Goal: Task Accomplishment & Management: Use online tool/utility

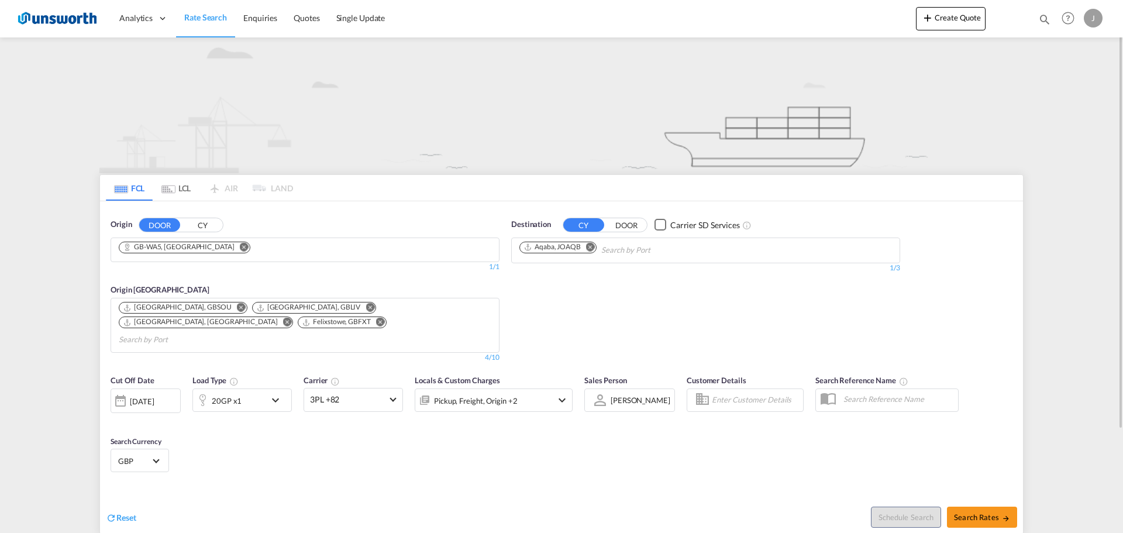
drag, startPoint x: 593, startPoint y: 246, endPoint x: 611, endPoint y: 233, distance: 21.8
click at [593, 246] on md-icon "Remove" at bounding box center [590, 246] width 9 height 9
click at [628, 226] on button "DOOR" at bounding box center [626, 224] width 41 height 13
click at [566, 250] on body "Analytics Reports Dashboard Rate Search Enquiries Quotes" at bounding box center [561, 266] width 1123 height 533
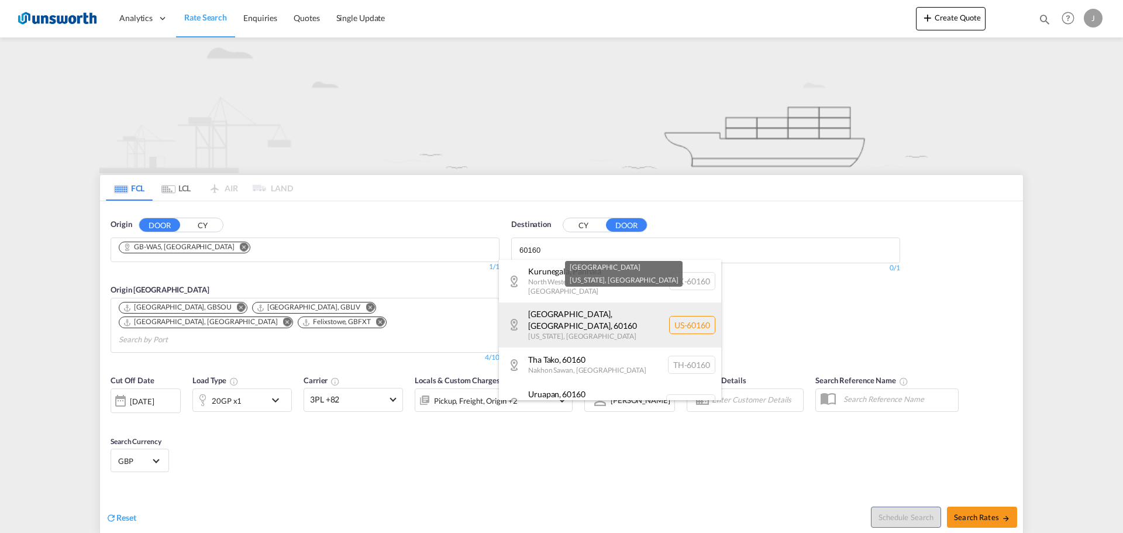
type input "60160"
click at [566, 310] on div "[GEOGRAPHIC_DATA][US_STATE] [GEOGRAPHIC_DATA]-60160" at bounding box center [610, 324] width 222 height 44
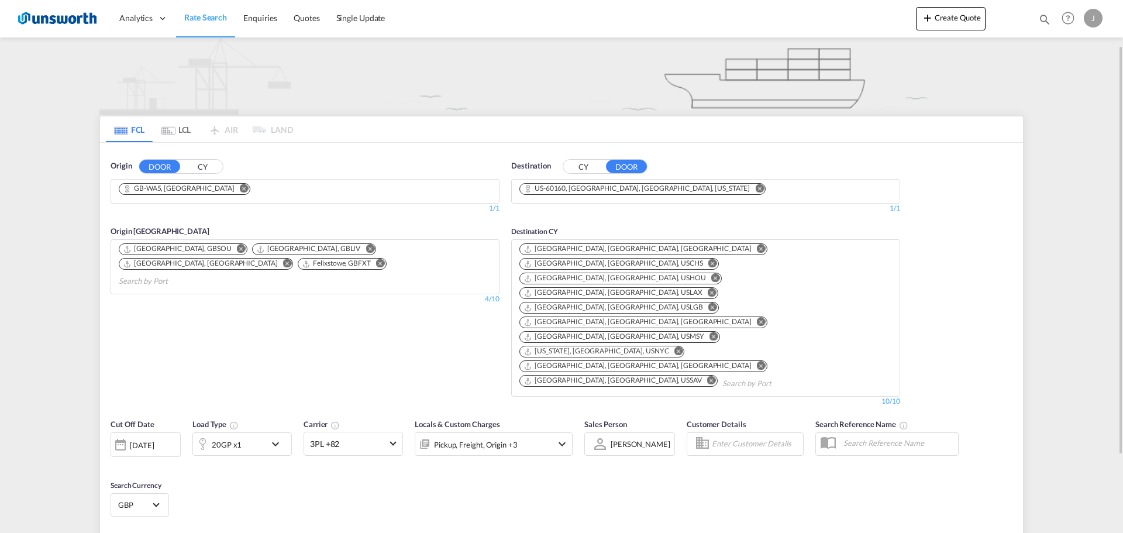
scroll to position [117, 0]
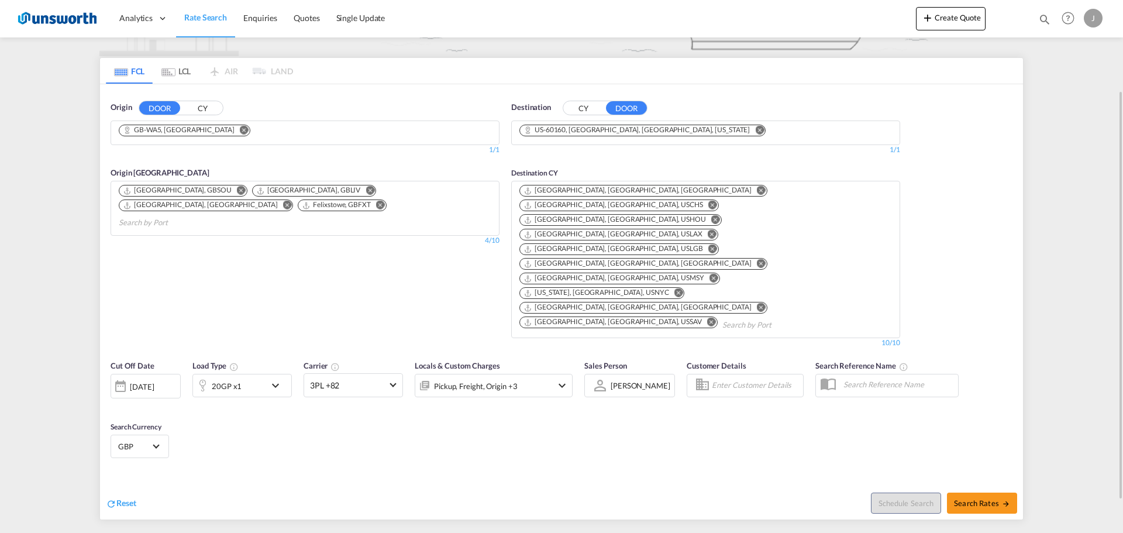
click at [278, 378] on md-icon "icon-chevron-down" at bounding box center [278, 385] width 20 height 14
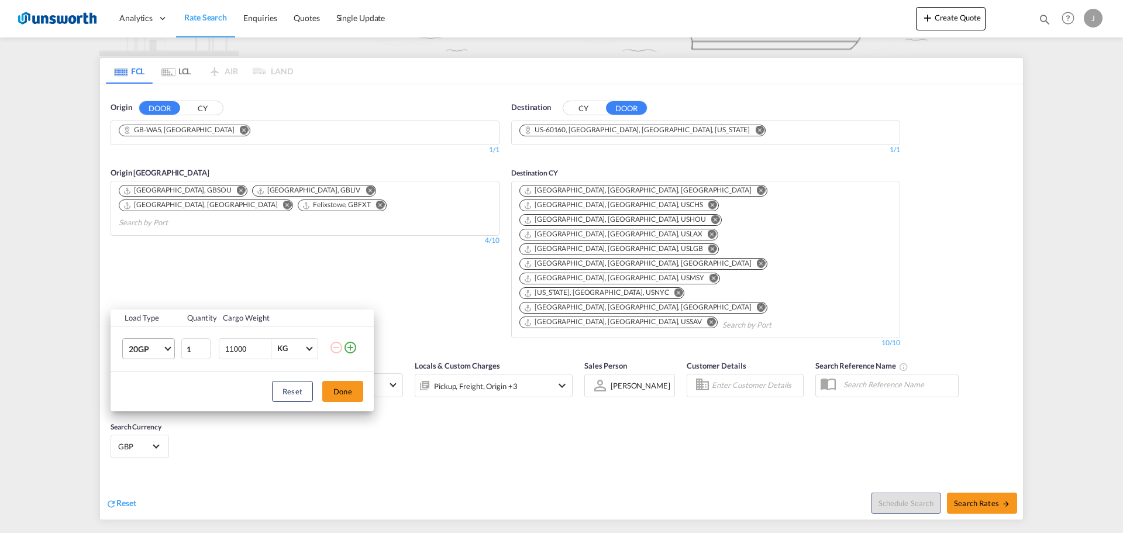
click at [161, 351] on span "20GP" at bounding box center [146, 349] width 34 height 12
click at [145, 411] on div "40HC" at bounding box center [140, 405] width 22 height 12
click at [236, 350] on input "11000" at bounding box center [247, 349] width 47 height 20
type input "1900"
click at [354, 394] on button "Done" at bounding box center [342, 391] width 41 height 21
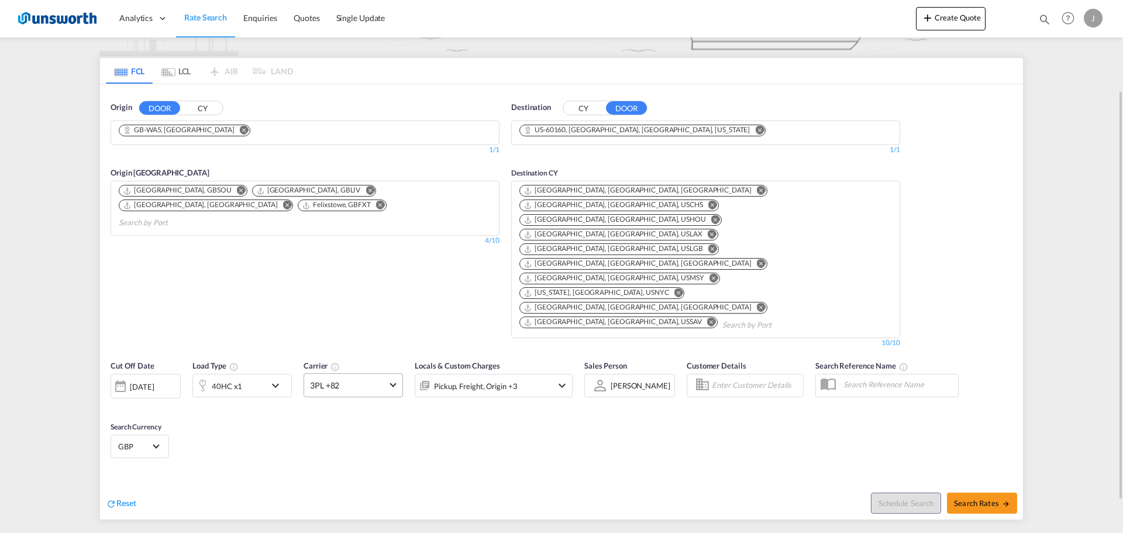
click at [395, 374] on md-select-value "3PL +82" at bounding box center [353, 385] width 98 height 23
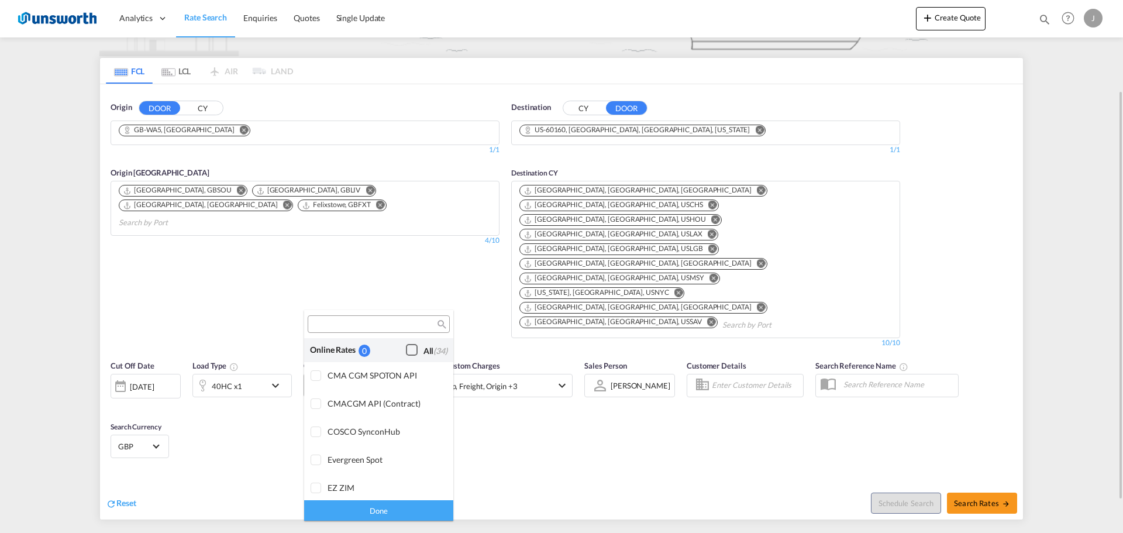
scroll to position [939, 0]
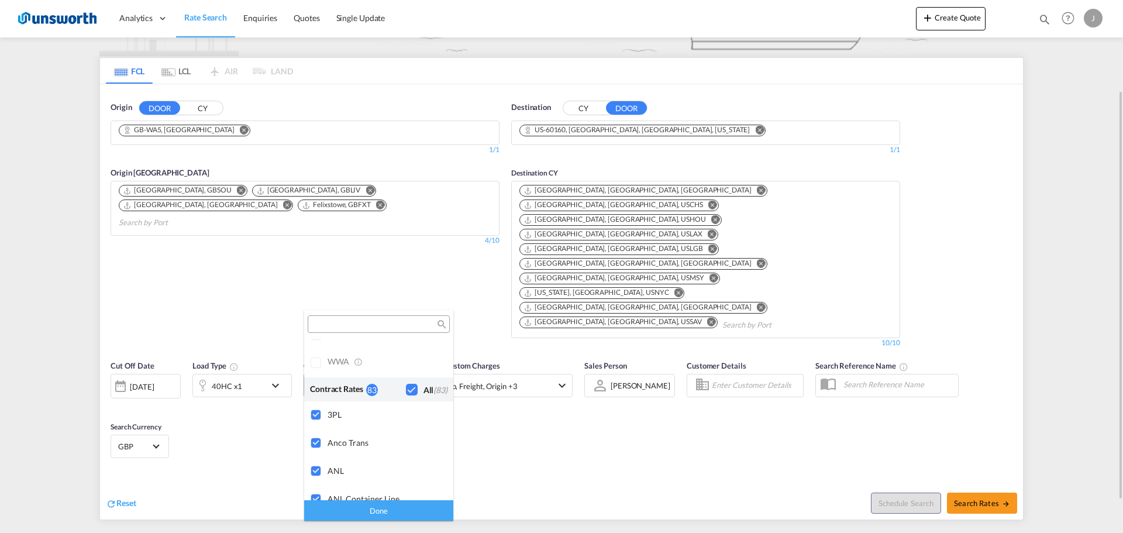
click at [395, 299] on md-backdrop at bounding box center [561, 266] width 1123 height 533
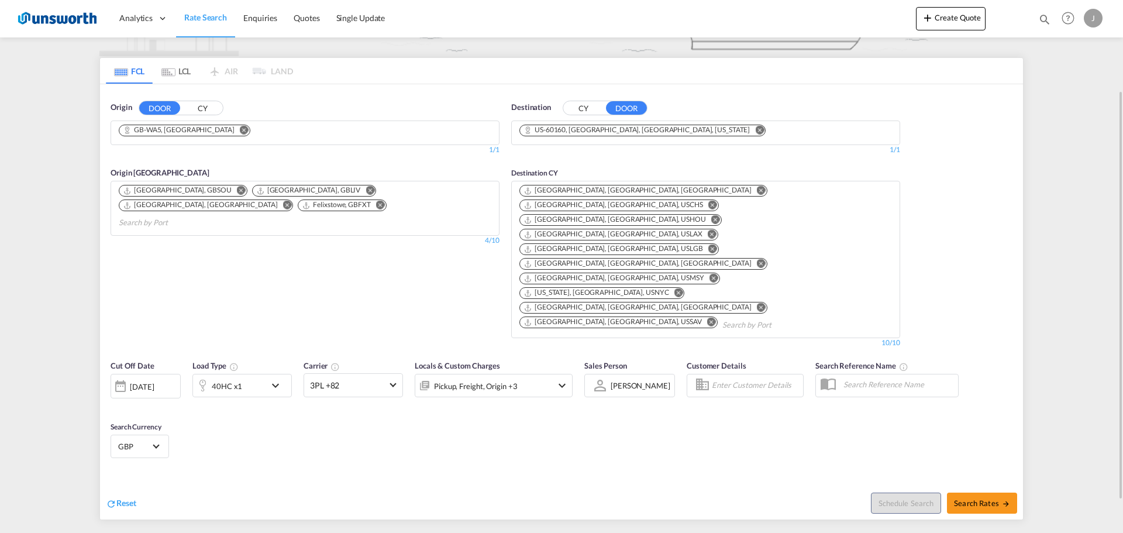
click at [547, 374] on div "Pickup, Freight, Origin +3" at bounding box center [494, 385] width 158 height 23
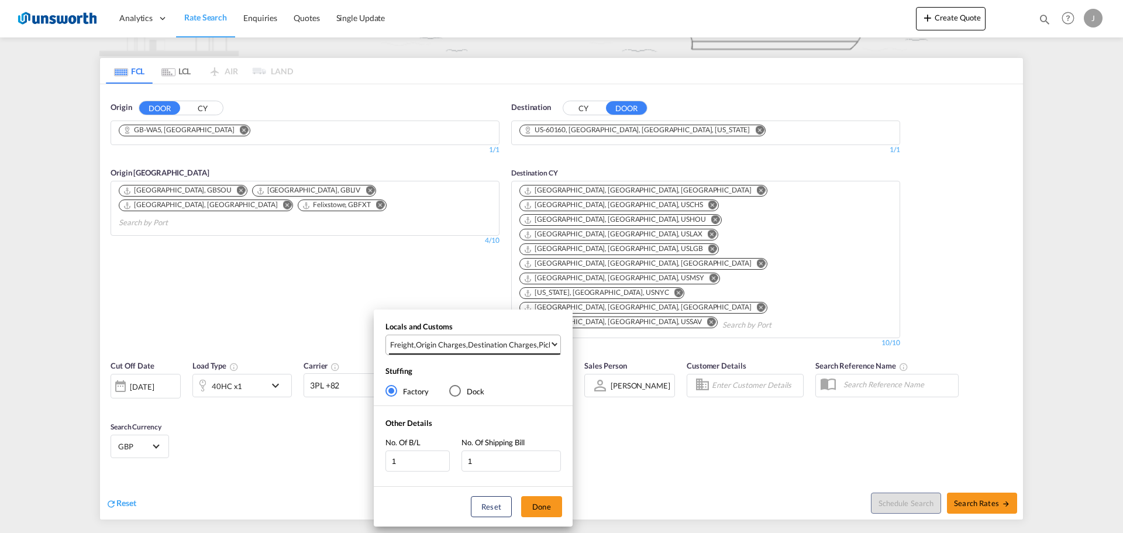
click at [532, 344] on div "Destination Charges" at bounding box center [502, 344] width 69 height 11
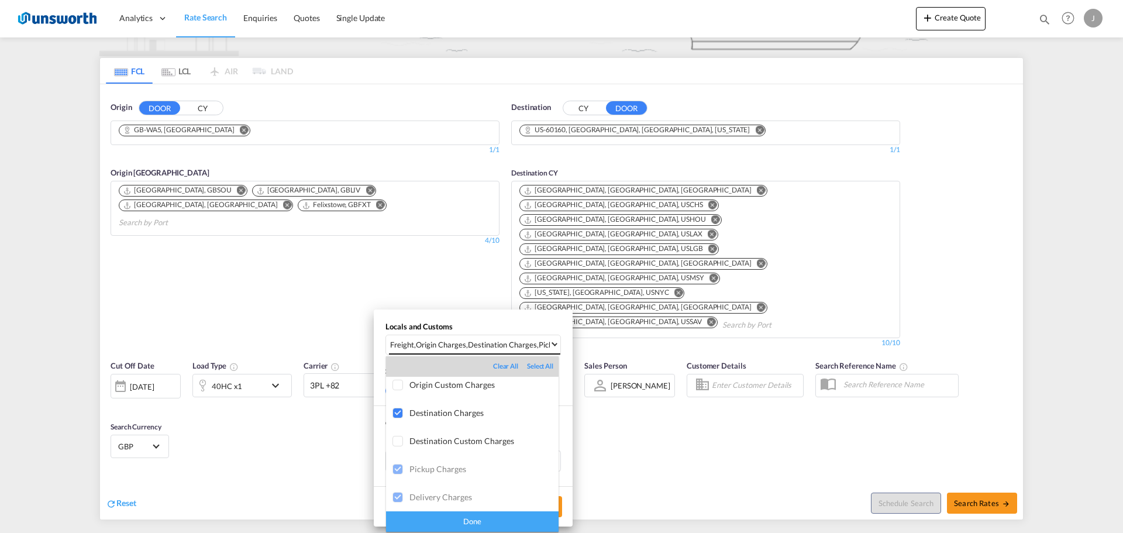
scroll to position [62, 0]
click at [496, 522] on div "Done" at bounding box center [472, 521] width 173 height 20
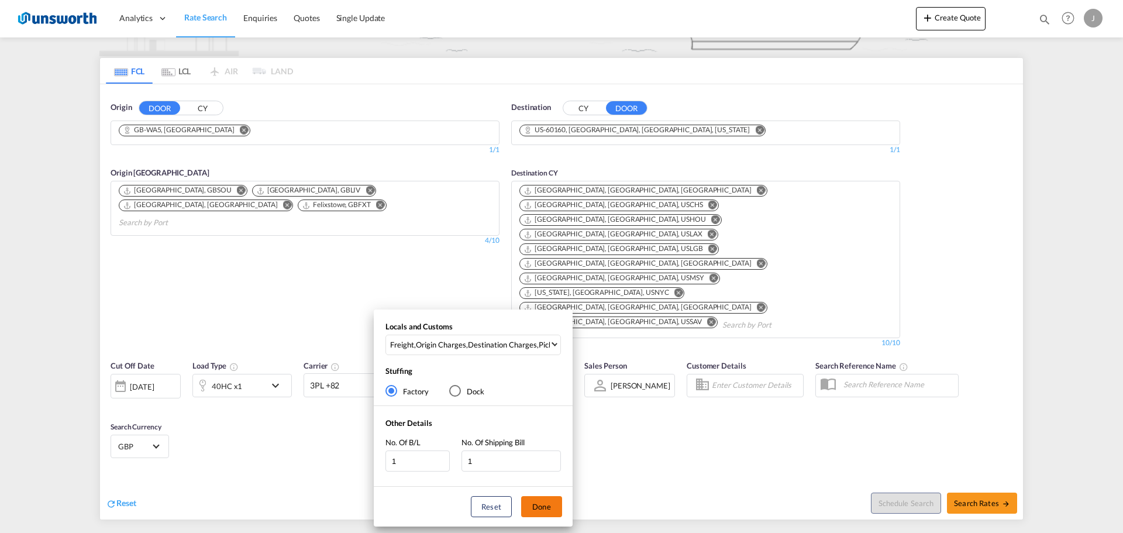
click at [537, 505] on button "Done" at bounding box center [541, 506] width 41 height 21
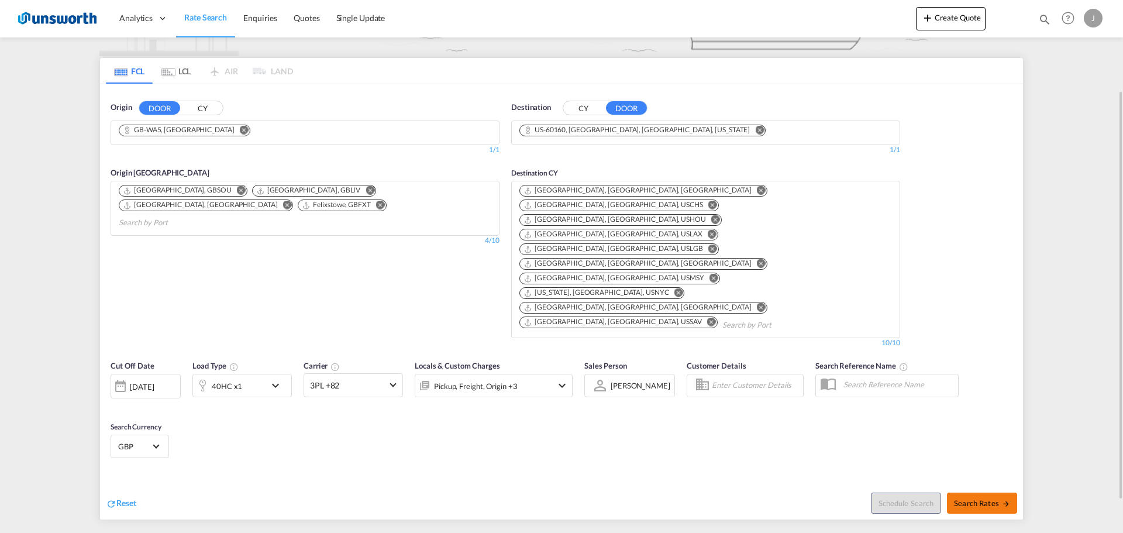
click at [971, 492] on button "Search Rates" at bounding box center [982, 502] width 70 height 21
type input "WA5 to 60160 / [DATE]"
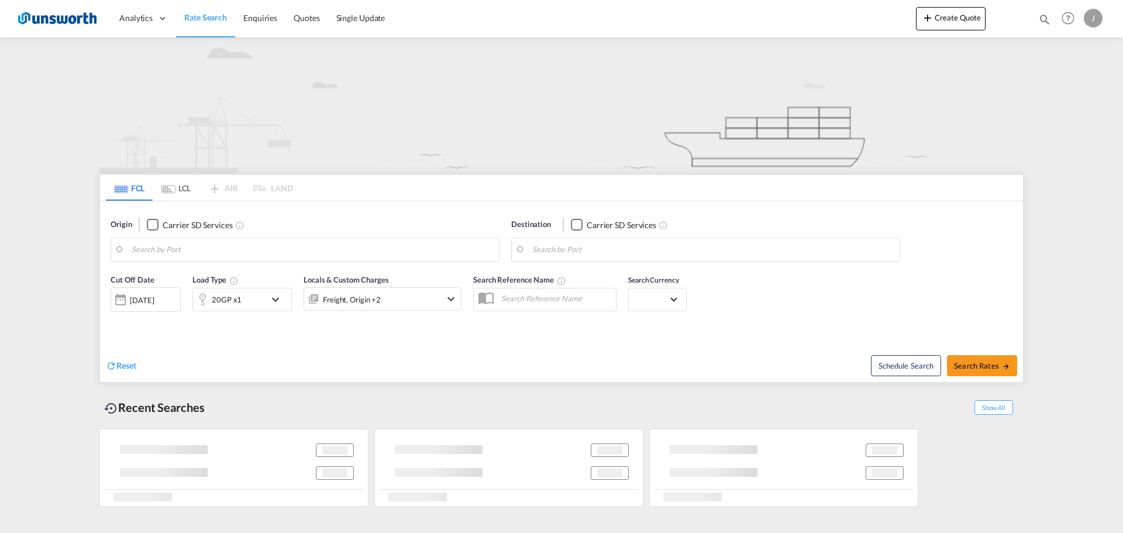
click at [454, 298] on md-icon "icon-chevron-down" at bounding box center [451, 299] width 14 height 14
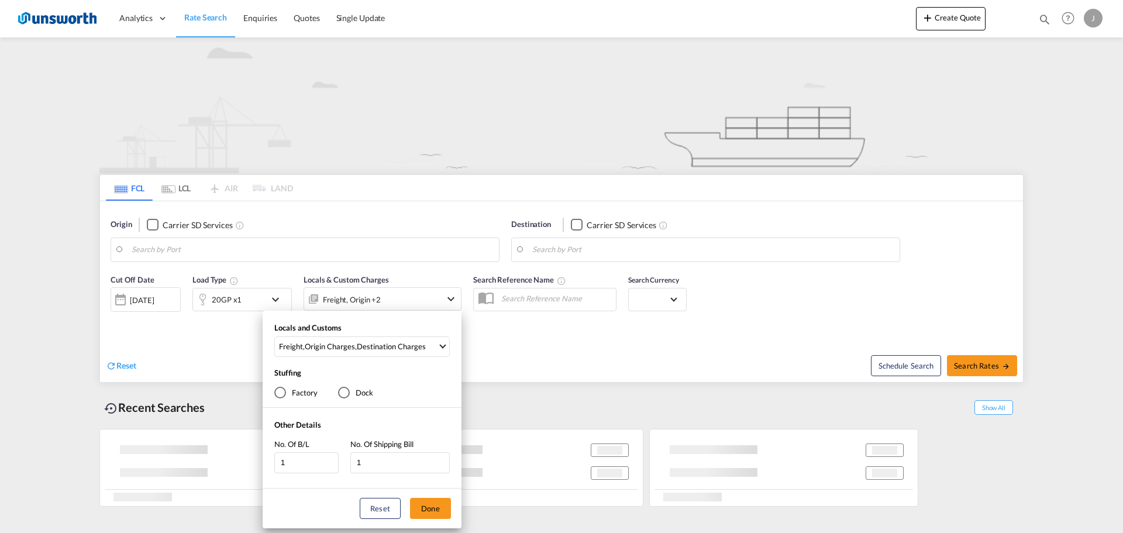
click at [454, 298] on div "Locals and Customs Freight , Origin Charges , Destination Charges Clear All Sel…" at bounding box center [561, 266] width 1123 height 533
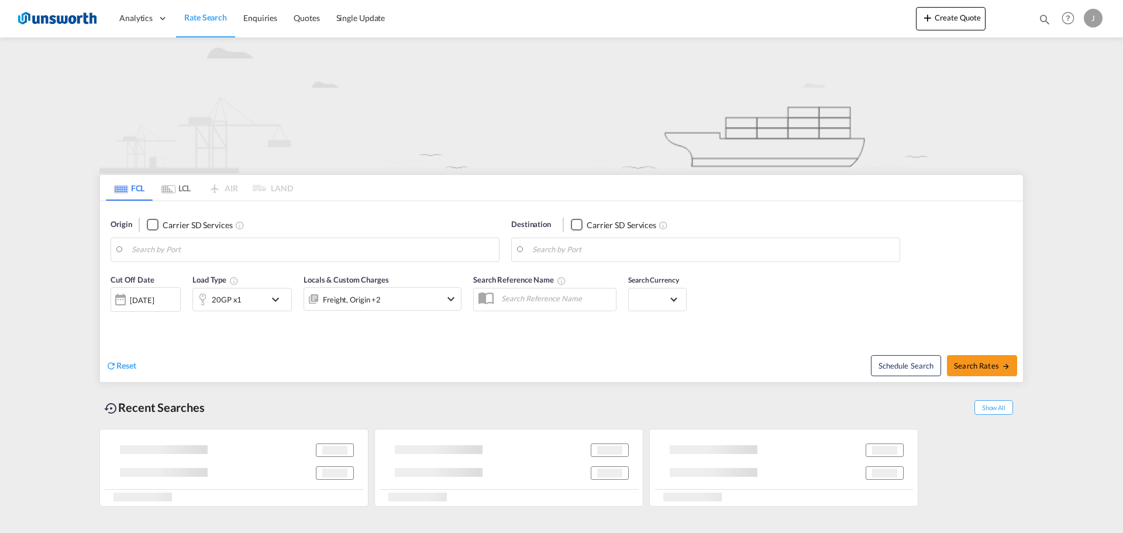
click at [273, 296] on md-icon "icon-chevron-down" at bounding box center [278, 299] width 20 height 14
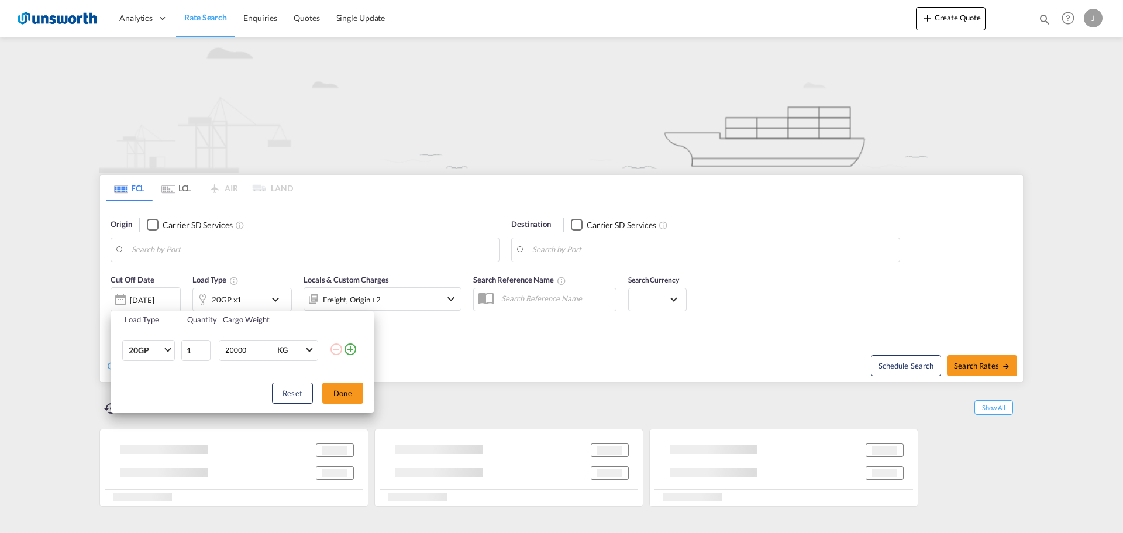
click at [274, 296] on div "Load Type Quantity Cargo Weight 20GP 20GP 40GP 40HC 45HC 20RE 40RE 40HR 20OT 40…" at bounding box center [561, 266] width 1123 height 533
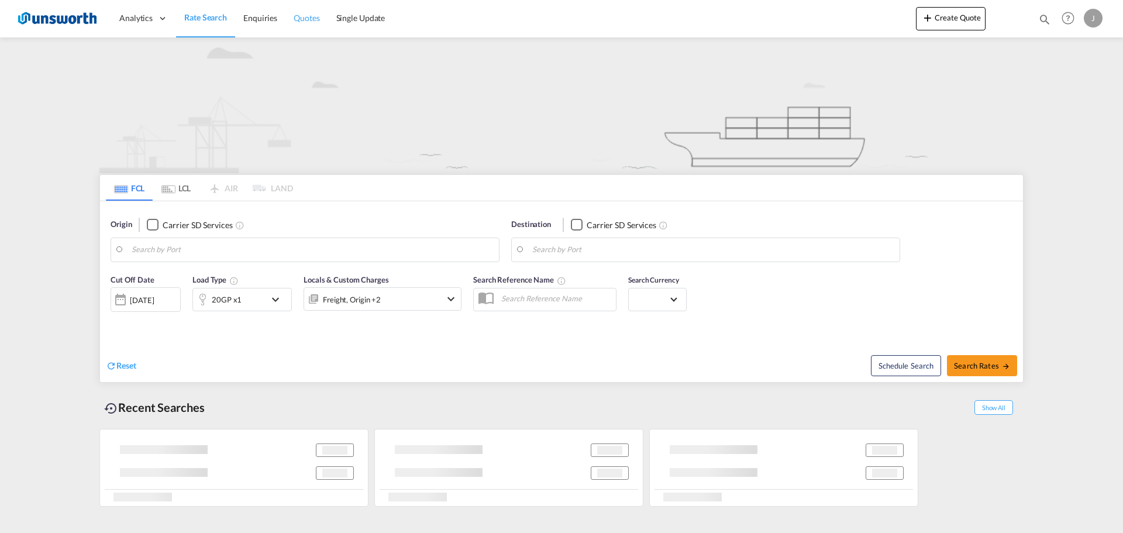
click at [299, 18] on span "Quotes" at bounding box center [307, 18] width 26 height 10
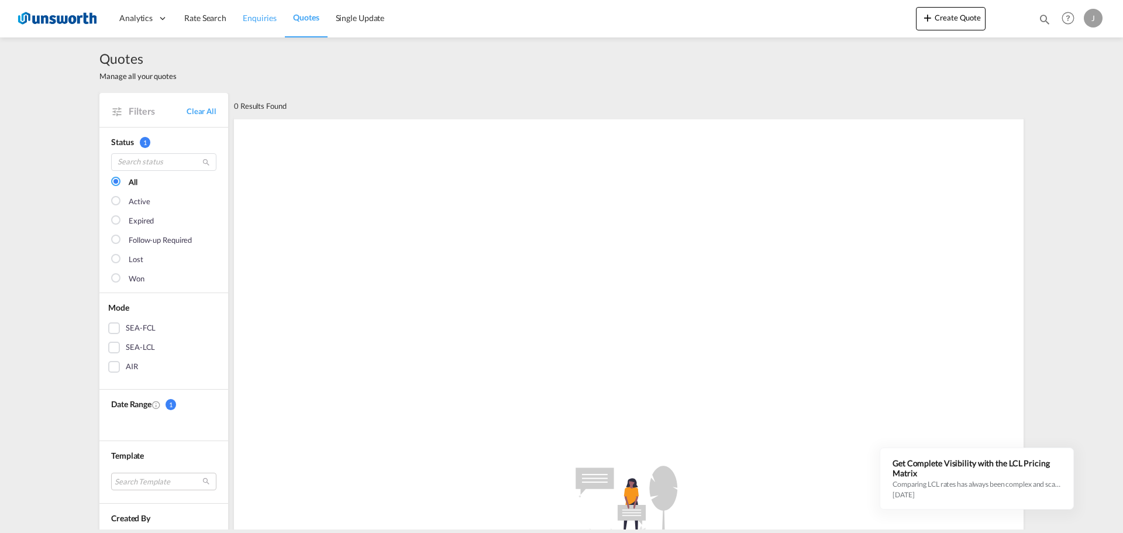
click at [253, 16] on span "Enquiries" at bounding box center [260, 18] width 34 height 10
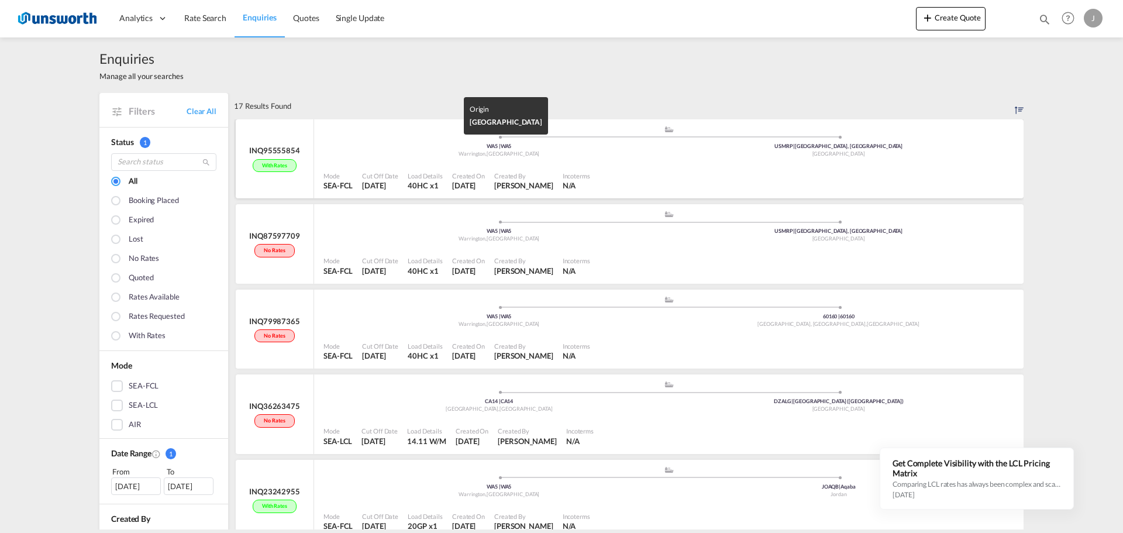
click at [344, 147] on div "WA5 | WA5" at bounding box center [499, 147] width 340 height 8
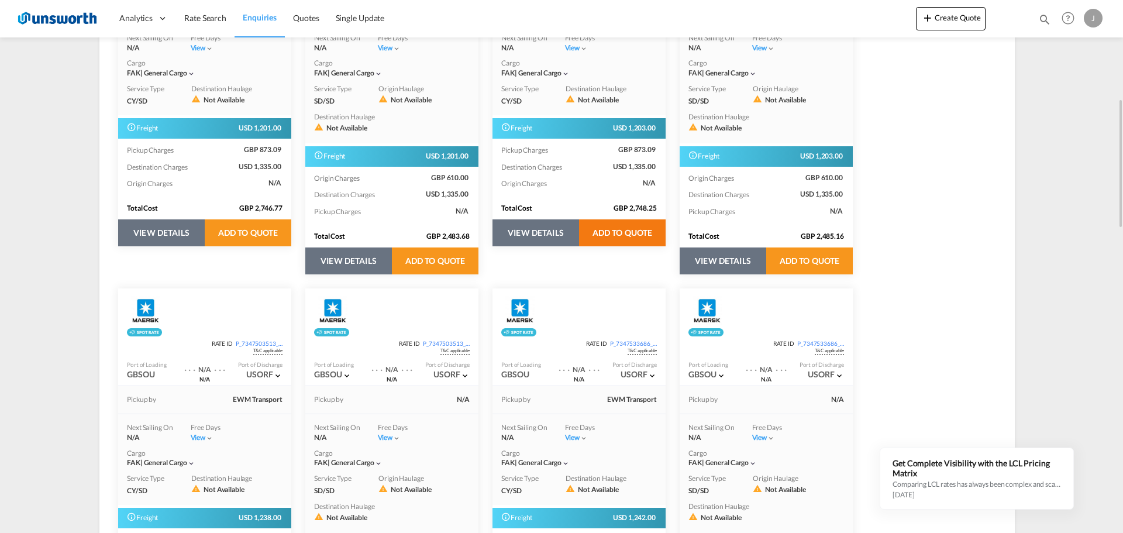
scroll to position [292, 0]
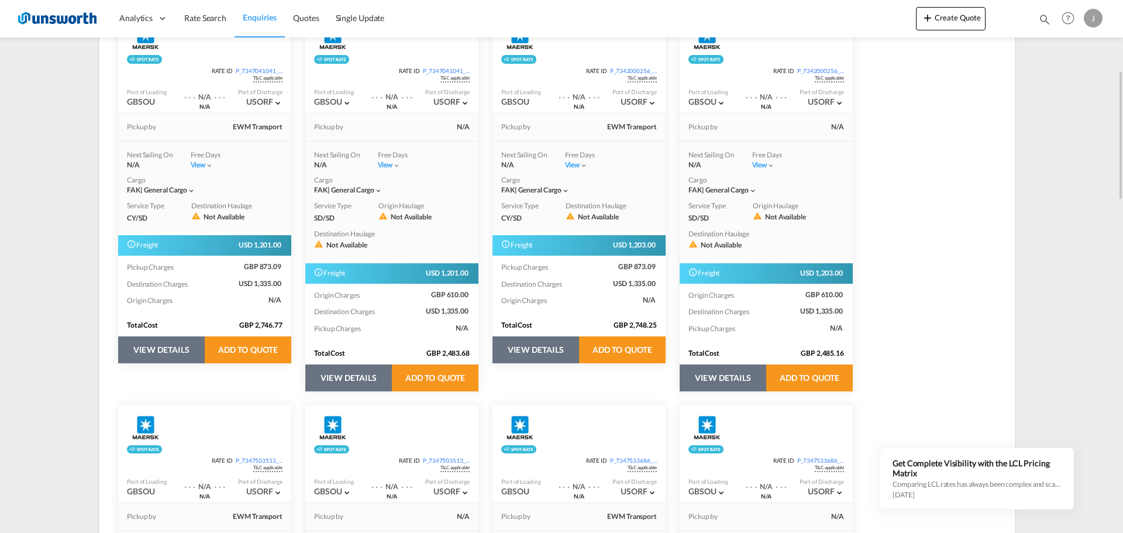
click at [158, 338] on button "VIEW DETAILS" at bounding box center [161, 349] width 87 height 27
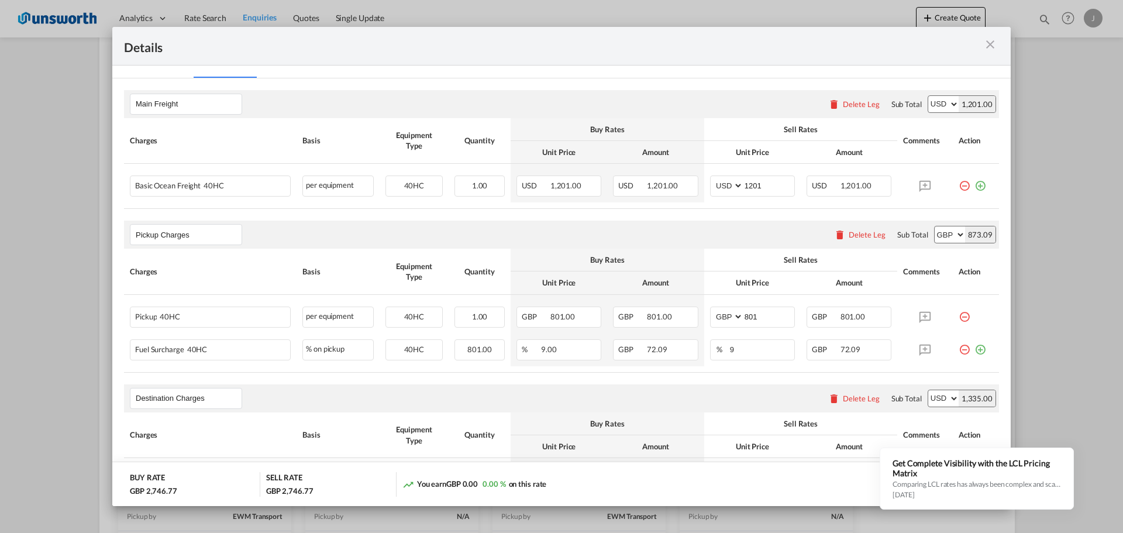
scroll to position [387, 0]
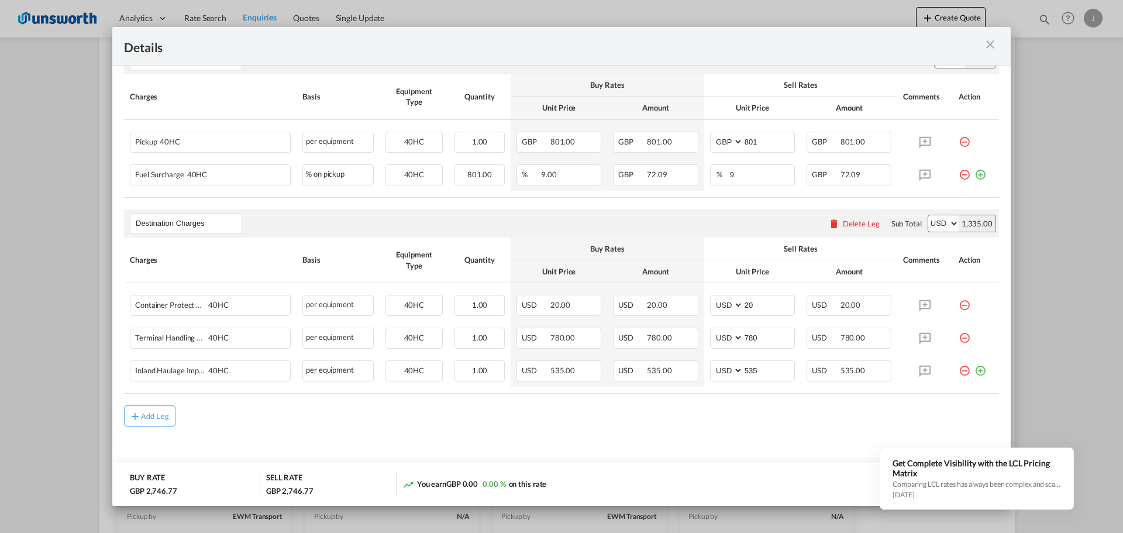
click at [985, 46] on md-icon "icon-close m-3 fg-AAA8AD cursor" at bounding box center [990, 44] width 14 height 14
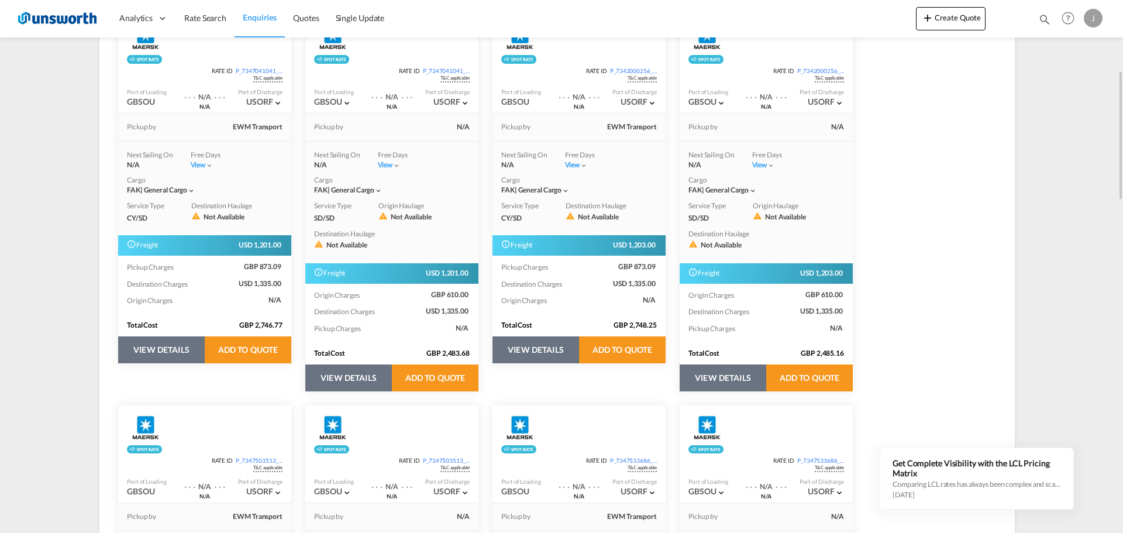
scroll to position [0, 0]
